Goal: Book appointment/travel/reservation

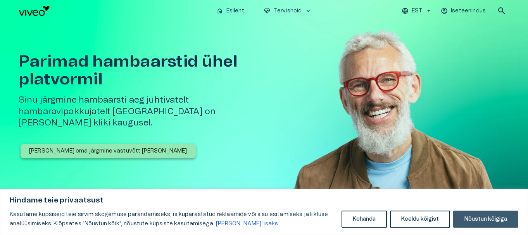
click at [494, 216] on button "Nõustun kõigiga" at bounding box center [485, 219] width 65 height 17
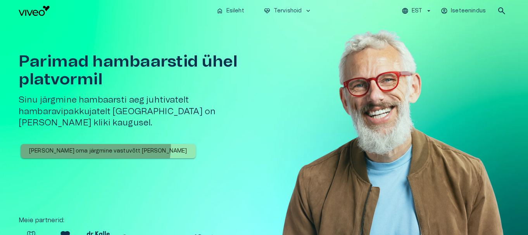
click at [95, 144] on button "[PERSON_NAME] oma järgmine vastuvõtt [PERSON_NAME]" at bounding box center [108, 151] width 175 height 14
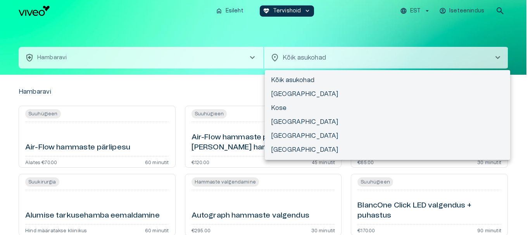
click at [342, 49] on body "Hindame teie privaatsust Kasutame küpsiseid teie sirvimiskogemuse parandamiseks…" at bounding box center [264, 117] width 528 height 235
click at [147, 56] on div at bounding box center [265, 117] width 530 height 235
click at [306, 55] on body "Hindame teie privaatsust Kasutame küpsiseid teie sirvimiskogemuse parandamiseks…" at bounding box center [265, 117] width 530 height 235
click at [150, 76] on div at bounding box center [265, 117] width 530 height 235
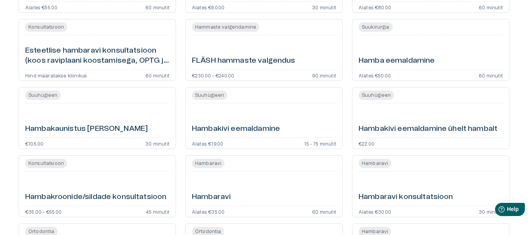
scroll to position [440, 0]
